Goal: Check status: Check status

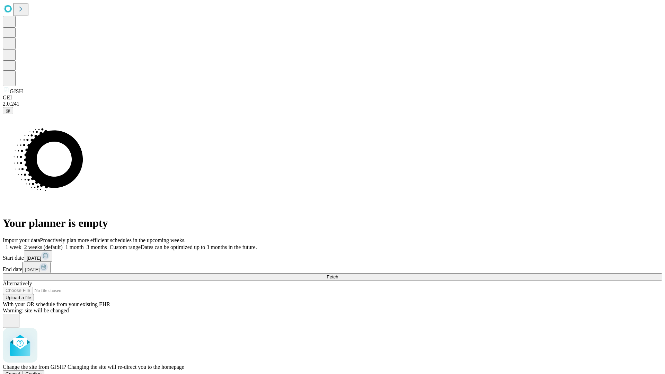
click at [42, 371] on span "Confirm" at bounding box center [34, 373] width 16 height 5
click at [21, 244] on label "1 week" at bounding box center [12, 247] width 19 height 6
click at [338, 274] on span "Fetch" at bounding box center [332, 276] width 11 height 5
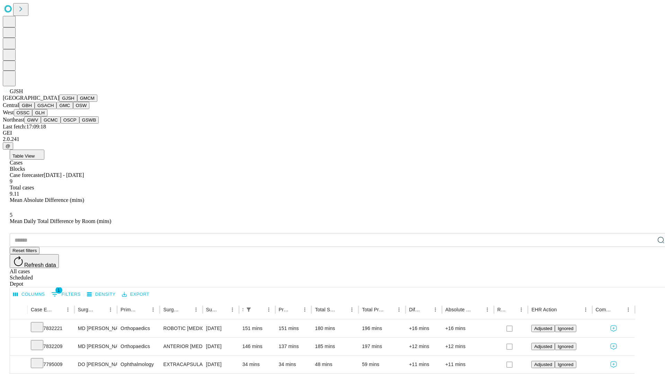
click at [77, 102] on button "GMCM" at bounding box center [87, 98] width 20 height 7
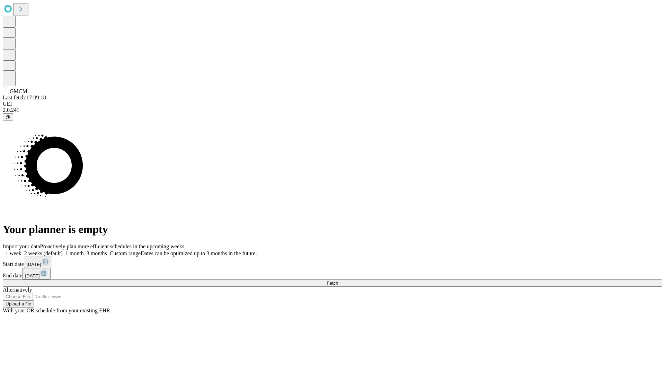
click at [21, 250] on label "1 week" at bounding box center [12, 253] width 19 height 6
click at [338, 280] on span "Fetch" at bounding box center [332, 282] width 11 height 5
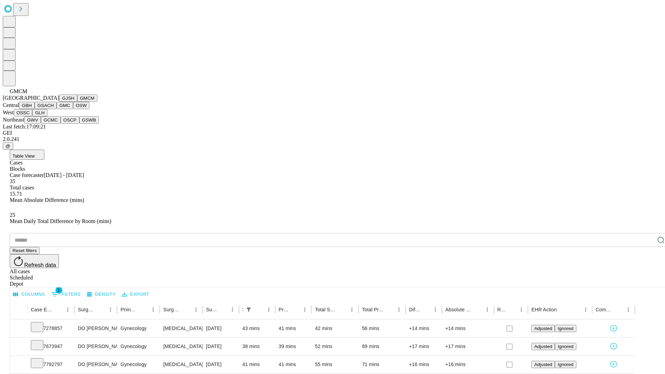
click at [35, 109] on button "GBH" at bounding box center [27, 105] width 16 height 7
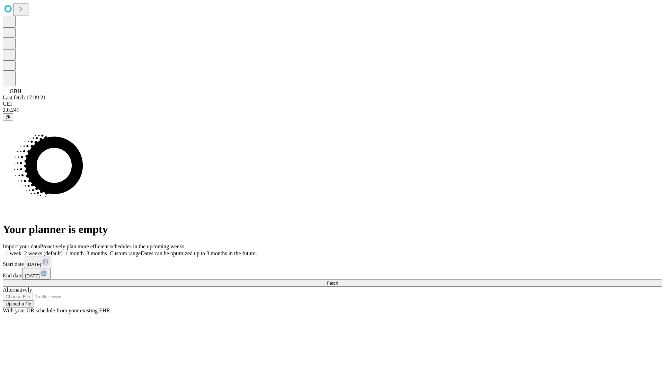
click at [21, 250] on label "1 week" at bounding box center [12, 253] width 19 height 6
click at [338, 280] on span "Fetch" at bounding box center [332, 282] width 11 height 5
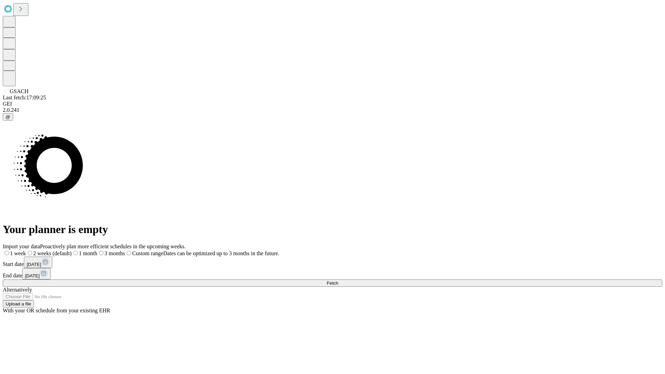
click at [26, 250] on label "1 week" at bounding box center [14, 253] width 23 height 6
click at [338, 280] on span "Fetch" at bounding box center [332, 282] width 11 height 5
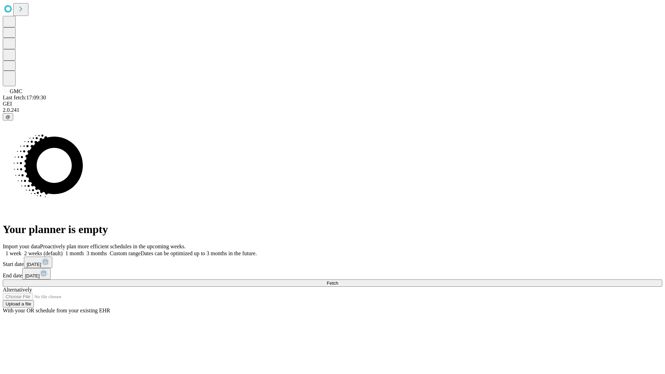
click at [21, 250] on label "1 week" at bounding box center [12, 253] width 19 height 6
click at [338, 280] on span "Fetch" at bounding box center [332, 282] width 11 height 5
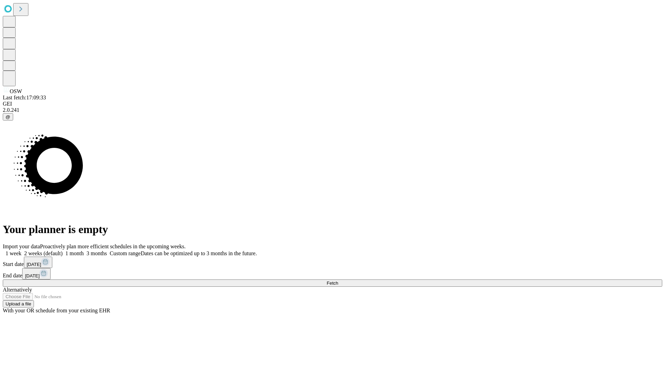
click at [21, 250] on label "1 week" at bounding box center [12, 253] width 19 height 6
click at [338, 280] on span "Fetch" at bounding box center [332, 282] width 11 height 5
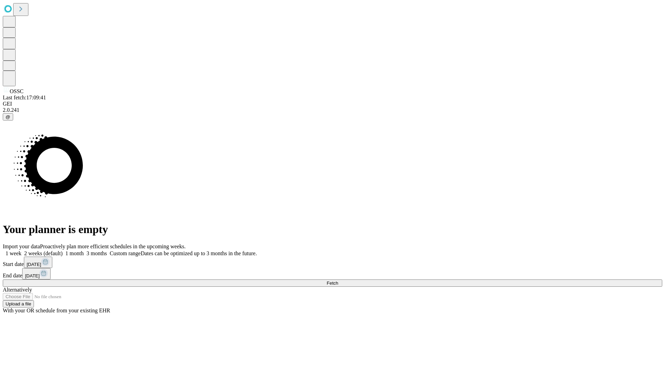
click at [21, 250] on label "1 week" at bounding box center [12, 253] width 19 height 6
click at [338, 280] on span "Fetch" at bounding box center [332, 282] width 11 height 5
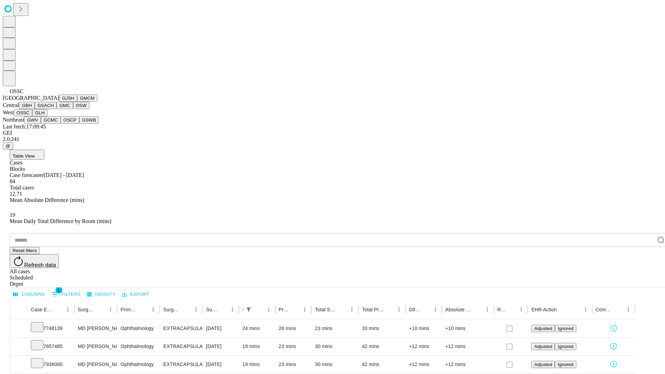
click at [47, 116] on button "GLH" at bounding box center [39, 112] width 15 height 7
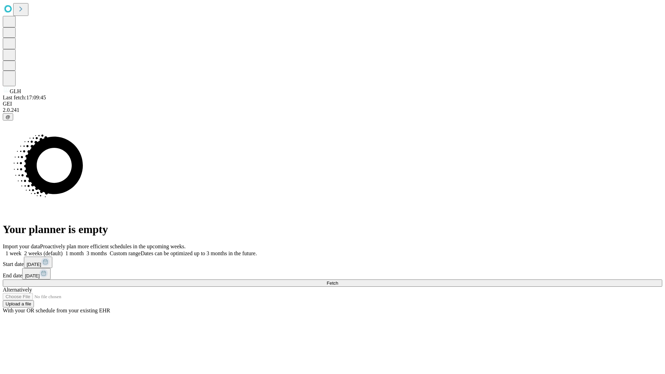
click at [21, 250] on label "1 week" at bounding box center [12, 253] width 19 height 6
click at [338, 280] on span "Fetch" at bounding box center [332, 282] width 11 height 5
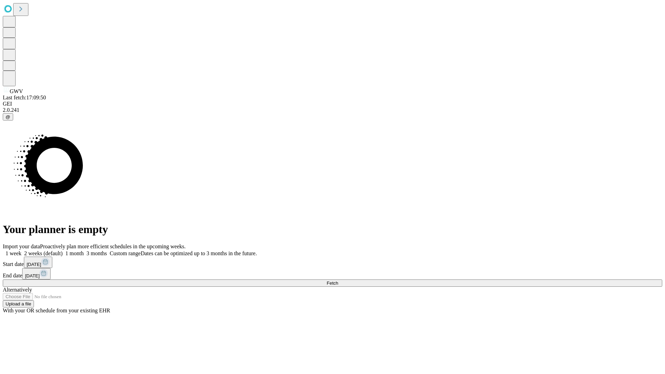
click at [338, 280] on span "Fetch" at bounding box center [332, 282] width 11 height 5
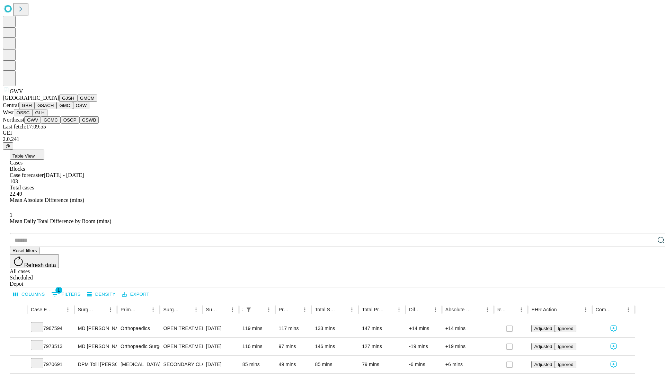
click at [54, 124] on button "GCMC" at bounding box center [51, 119] width 20 height 7
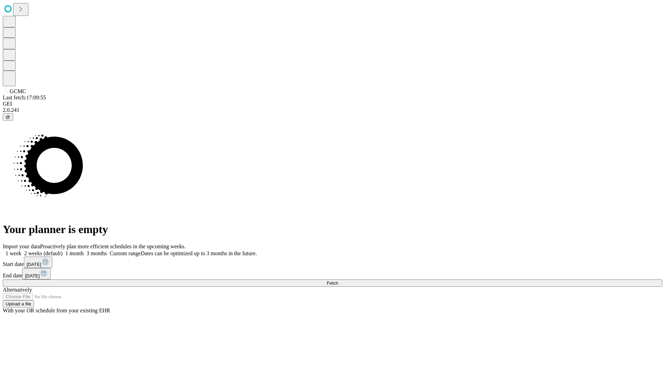
click at [21, 250] on label "1 week" at bounding box center [12, 253] width 19 height 6
click at [338, 280] on span "Fetch" at bounding box center [332, 282] width 11 height 5
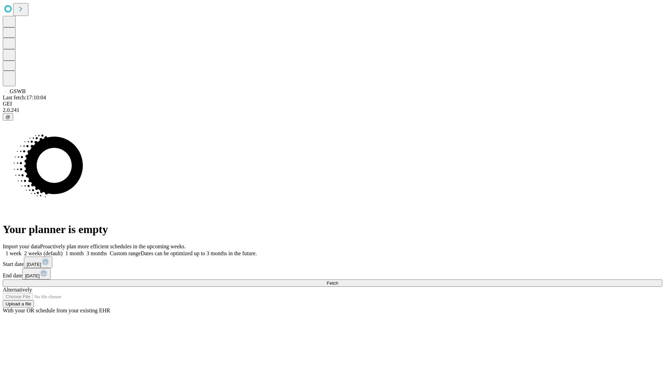
click at [21, 250] on label "1 week" at bounding box center [12, 253] width 19 height 6
click at [338, 280] on span "Fetch" at bounding box center [332, 282] width 11 height 5
